Goal: Information Seeking & Learning: Learn about a topic

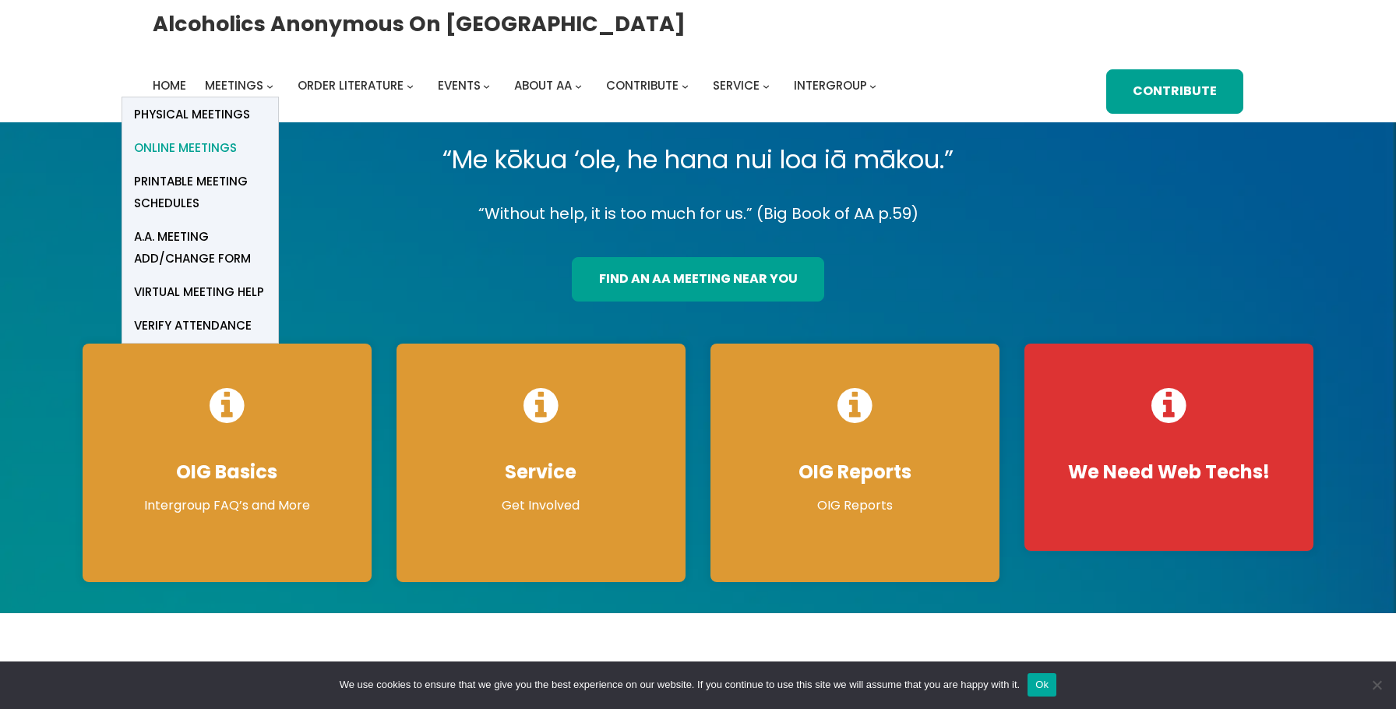
click at [217, 146] on span "Online Meetings" at bounding box center [185, 148] width 103 height 22
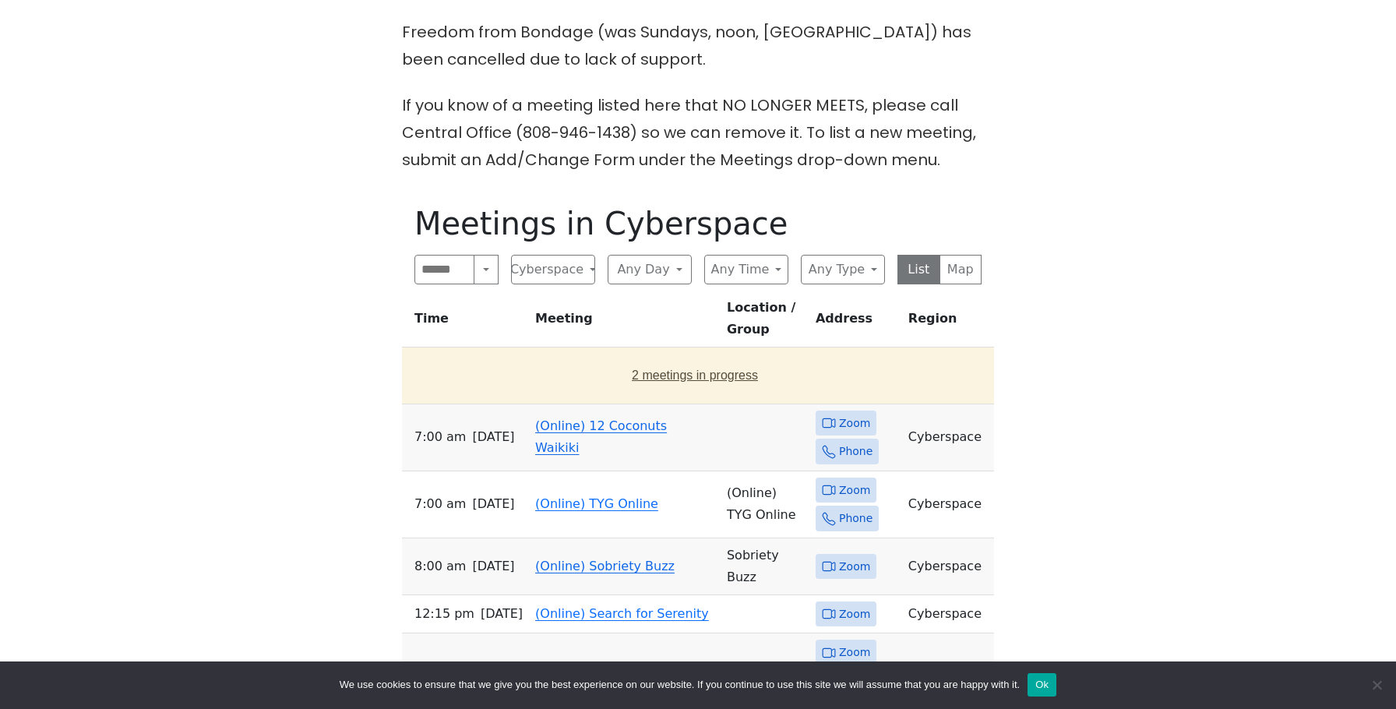
scroll to position [583, 0]
click at [585, 431] on link "(Online) 12 Coconuts Waikiki" at bounding box center [601, 435] width 132 height 37
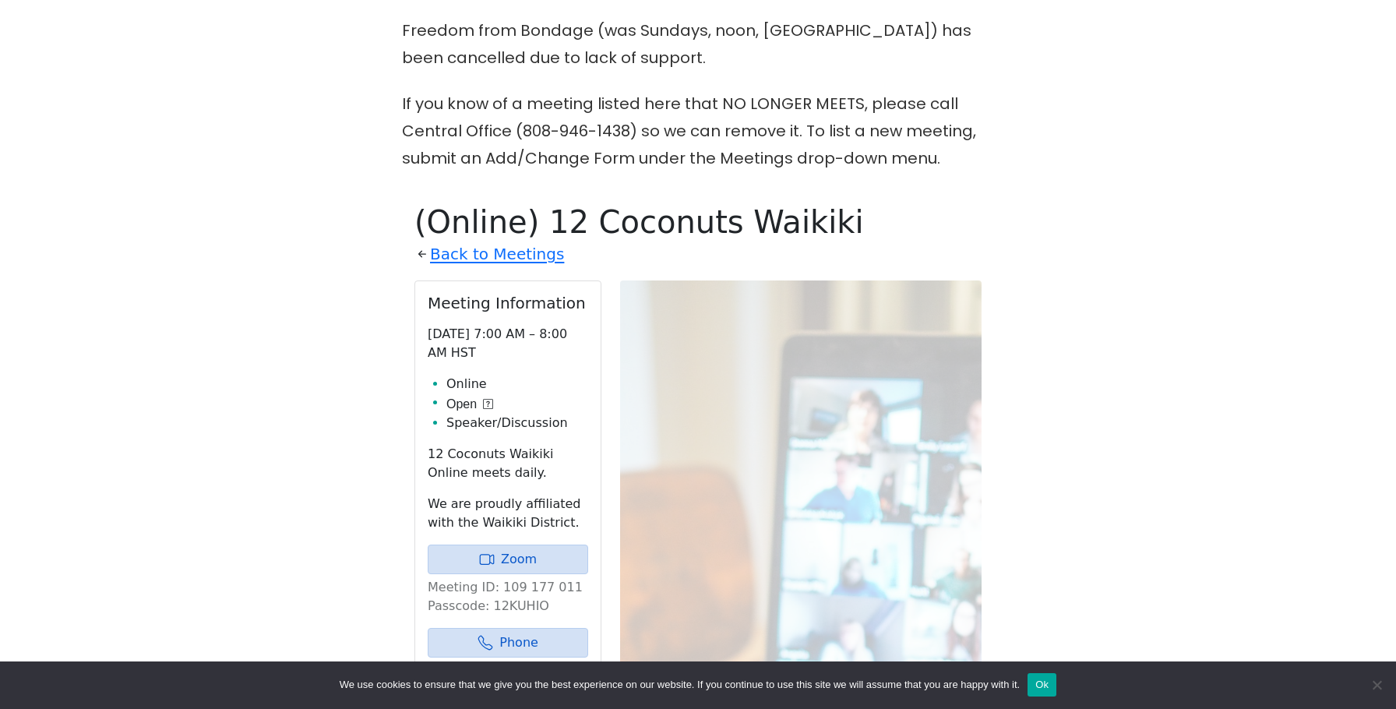
scroll to position [774, 0]
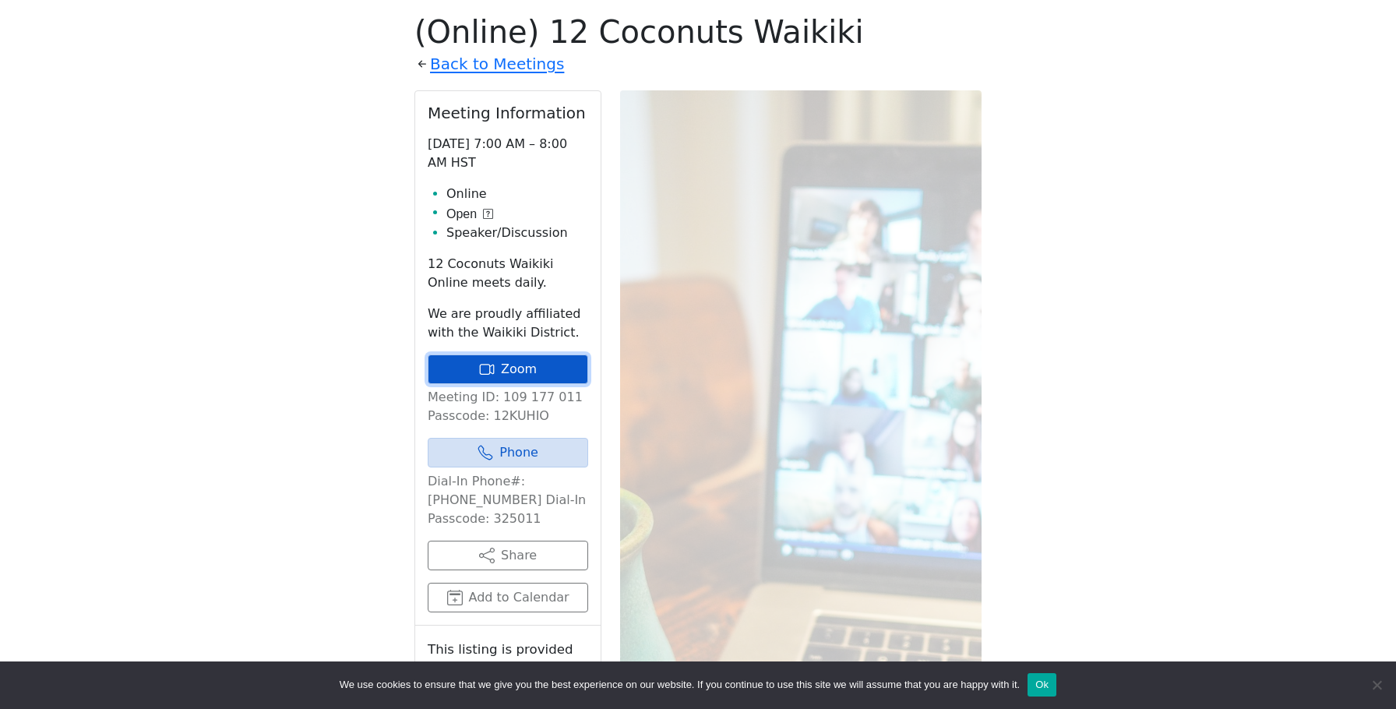
click at [518, 365] on link "Zoom" at bounding box center [508, 369] width 160 height 30
